Goal: Task Accomplishment & Management: Use online tool/utility

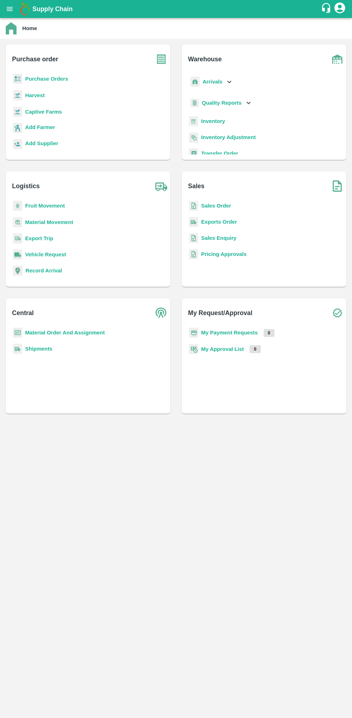
click at [55, 79] on b "Purchase Orders" at bounding box center [46, 79] width 43 height 6
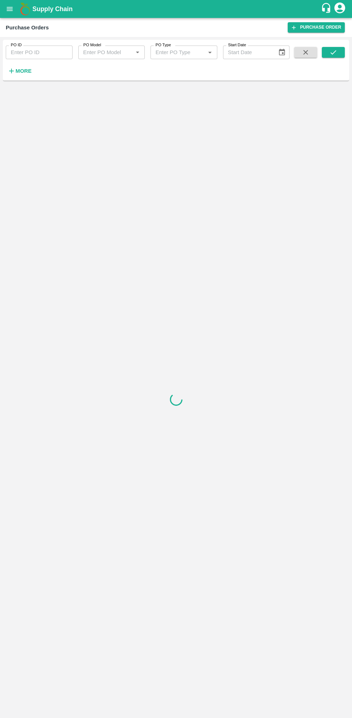
click at [11, 71] on icon "button" at bounding box center [11, 71] width 5 height 5
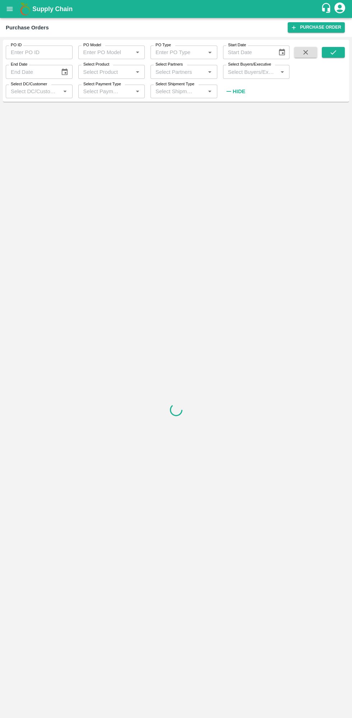
click at [251, 72] on input "Select Buyers/Executive" at bounding box center [250, 71] width 51 height 9
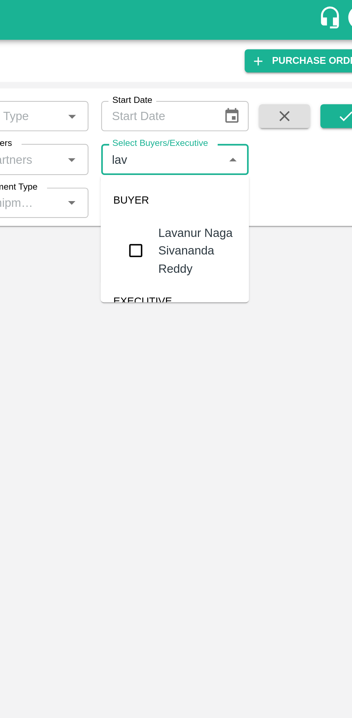
type input "lava"
click at [238, 114] on input "checkbox" at bounding box center [238, 113] width 14 height 14
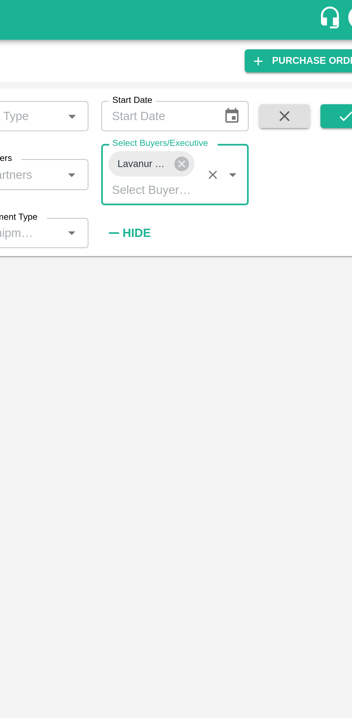
click at [329, 53] on icon "submit" at bounding box center [333, 52] width 8 height 8
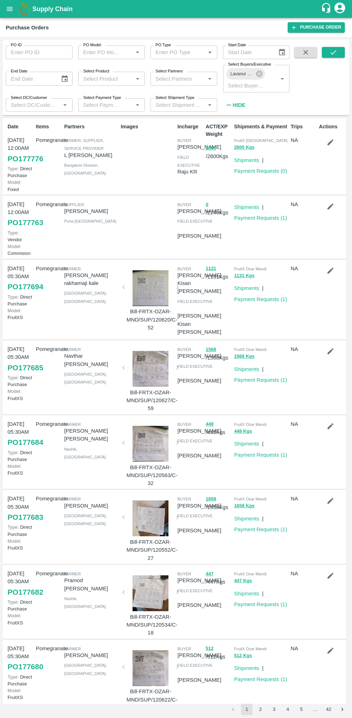
click at [333, 52] on icon "submit" at bounding box center [333, 52] width 8 height 8
